Goal: Information Seeking & Learning: Learn about a topic

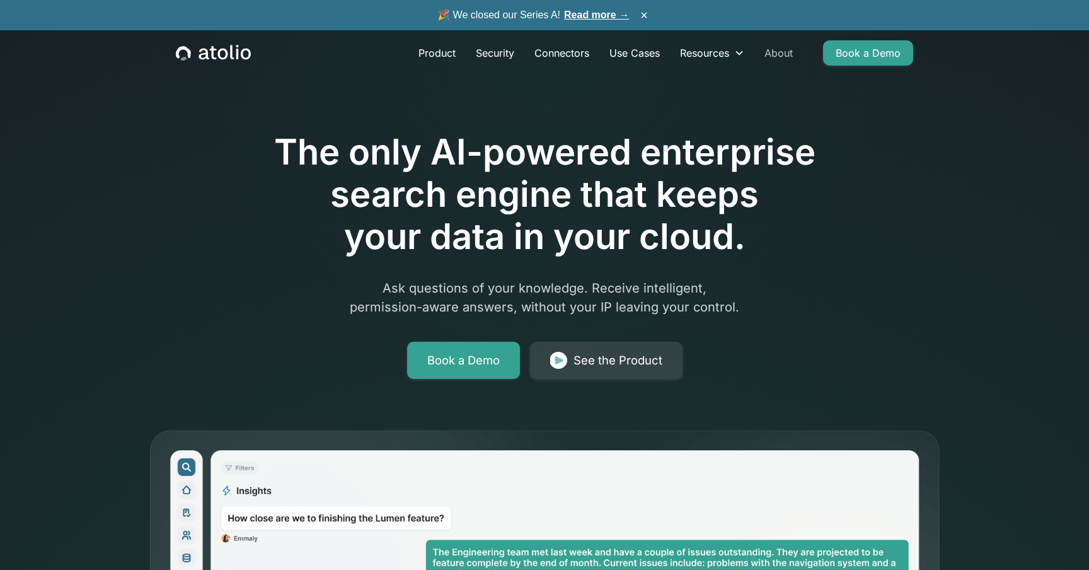
click at [769, 52] on link "About" at bounding box center [779, 52] width 49 height 25
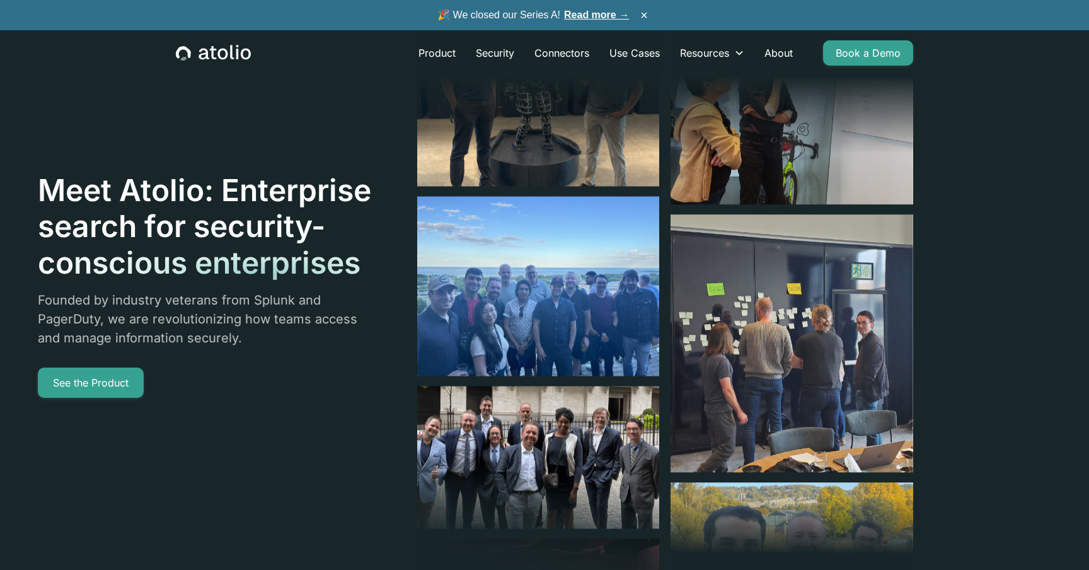
click at [609, 9] on link "Read more →" at bounding box center [596, 14] width 65 height 11
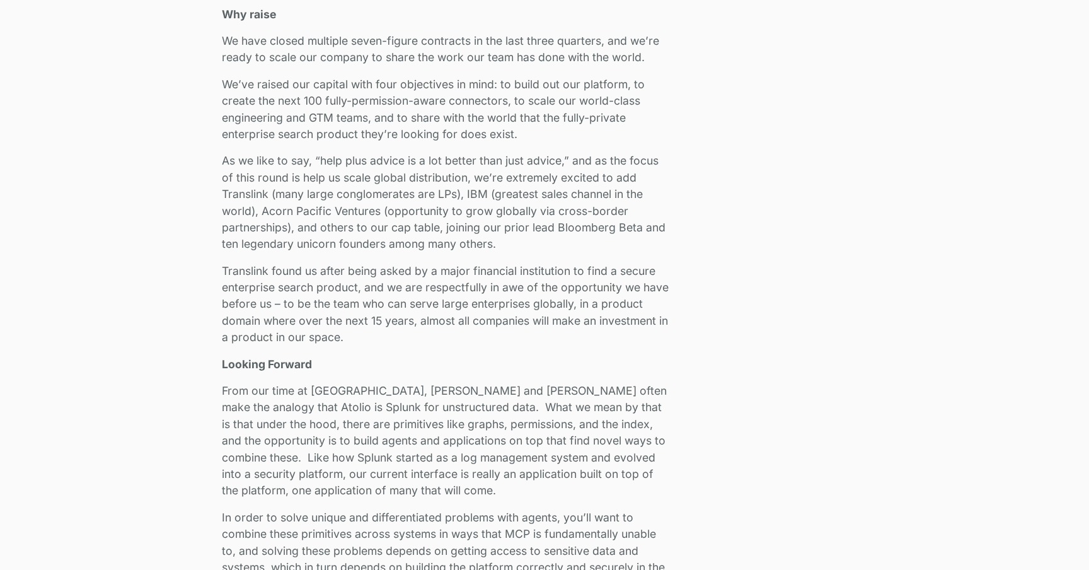
scroll to position [2100, 0]
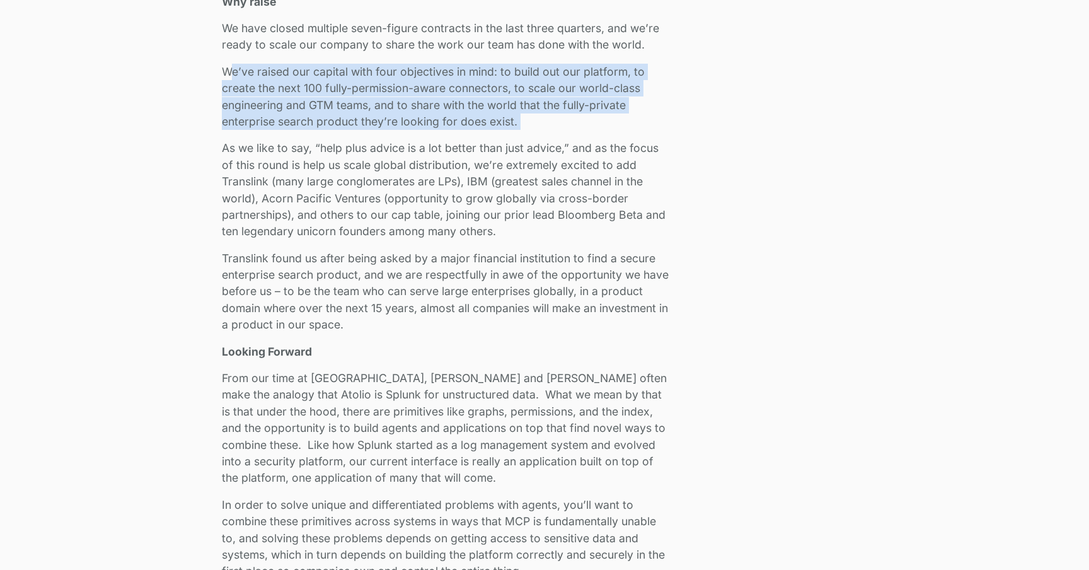
drag, startPoint x: 228, startPoint y: 64, endPoint x: 276, endPoint y: 137, distance: 87.8
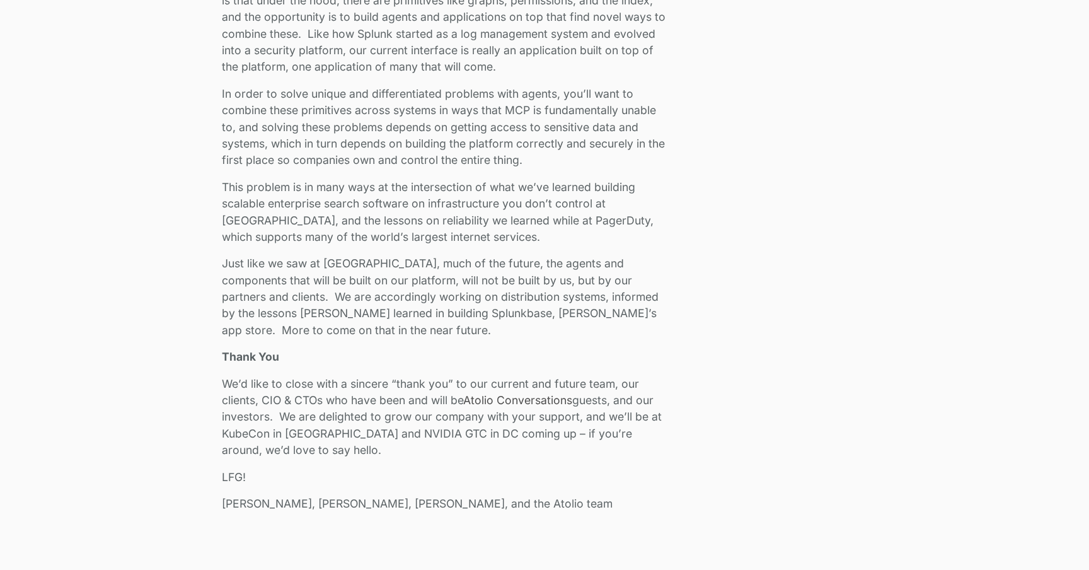
scroll to position [2505, 0]
